Goal: Ask a question

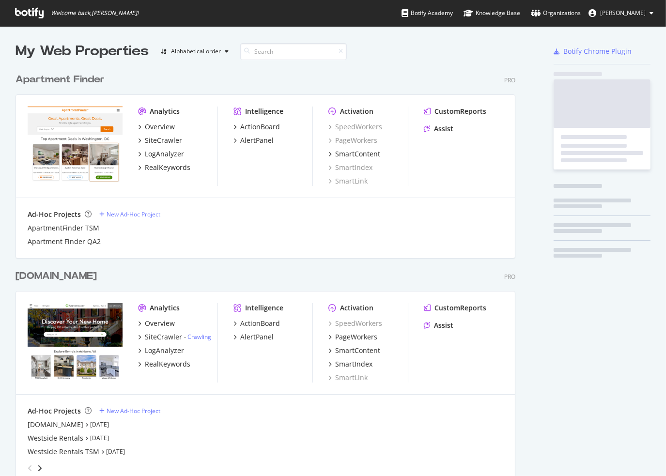
scroll to position [469, 651]
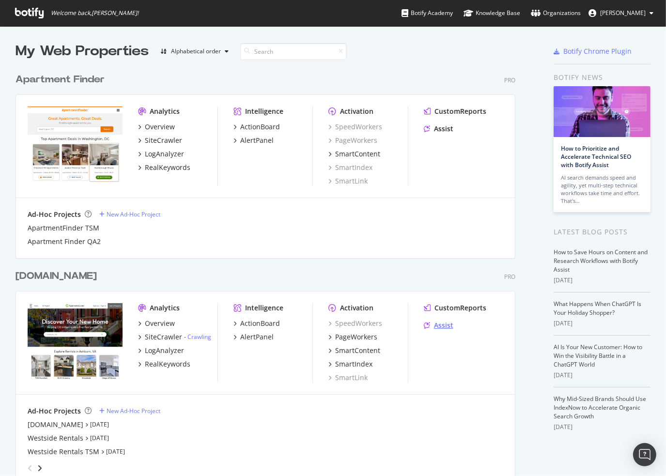
click at [438, 327] on div "Assist" at bounding box center [443, 326] width 19 height 10
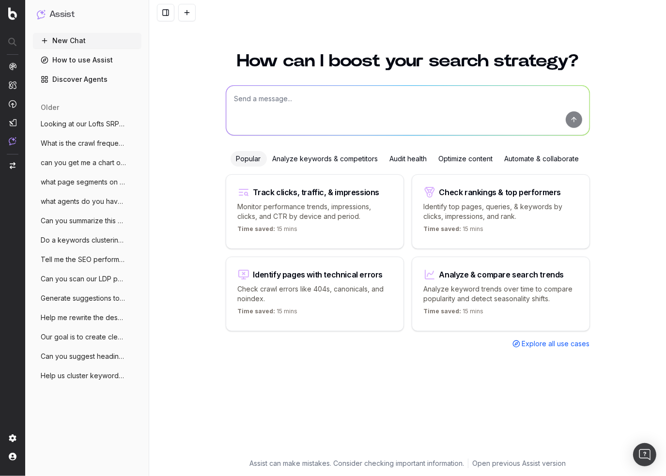
drag, startPoint x: 258, startPoint y: 102, endPoint x: 258, endPoint y: 112, distance: 10.2
click at [258, 108] on textarea at bounding box center [407, 110] width 363 height 49
type textarea "what segments had the largest traffic declines over the last 4 weeks"
